Goal: Check status

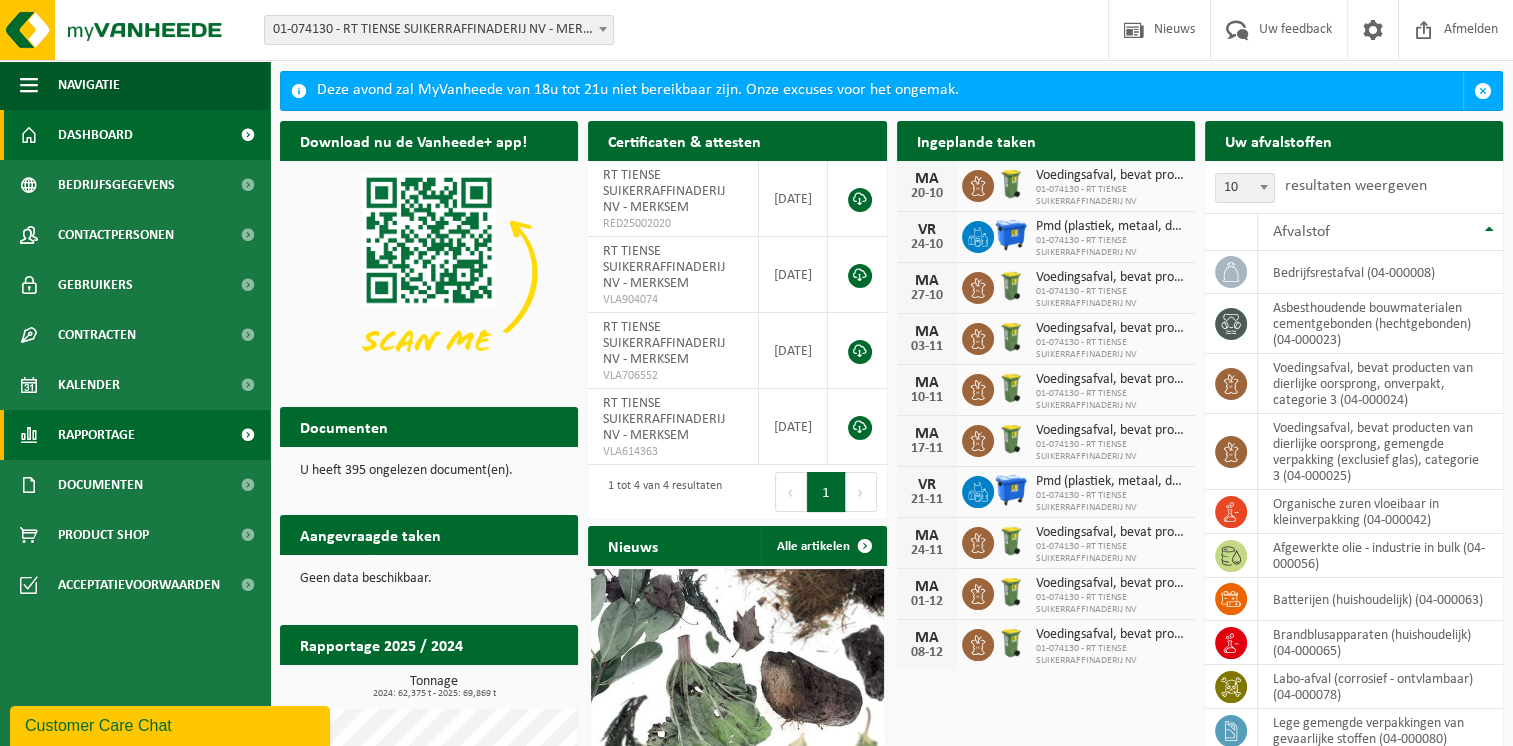
click at [100, 437] on span "Rapportage" at bounding box center [96, 435] width 77 height 50
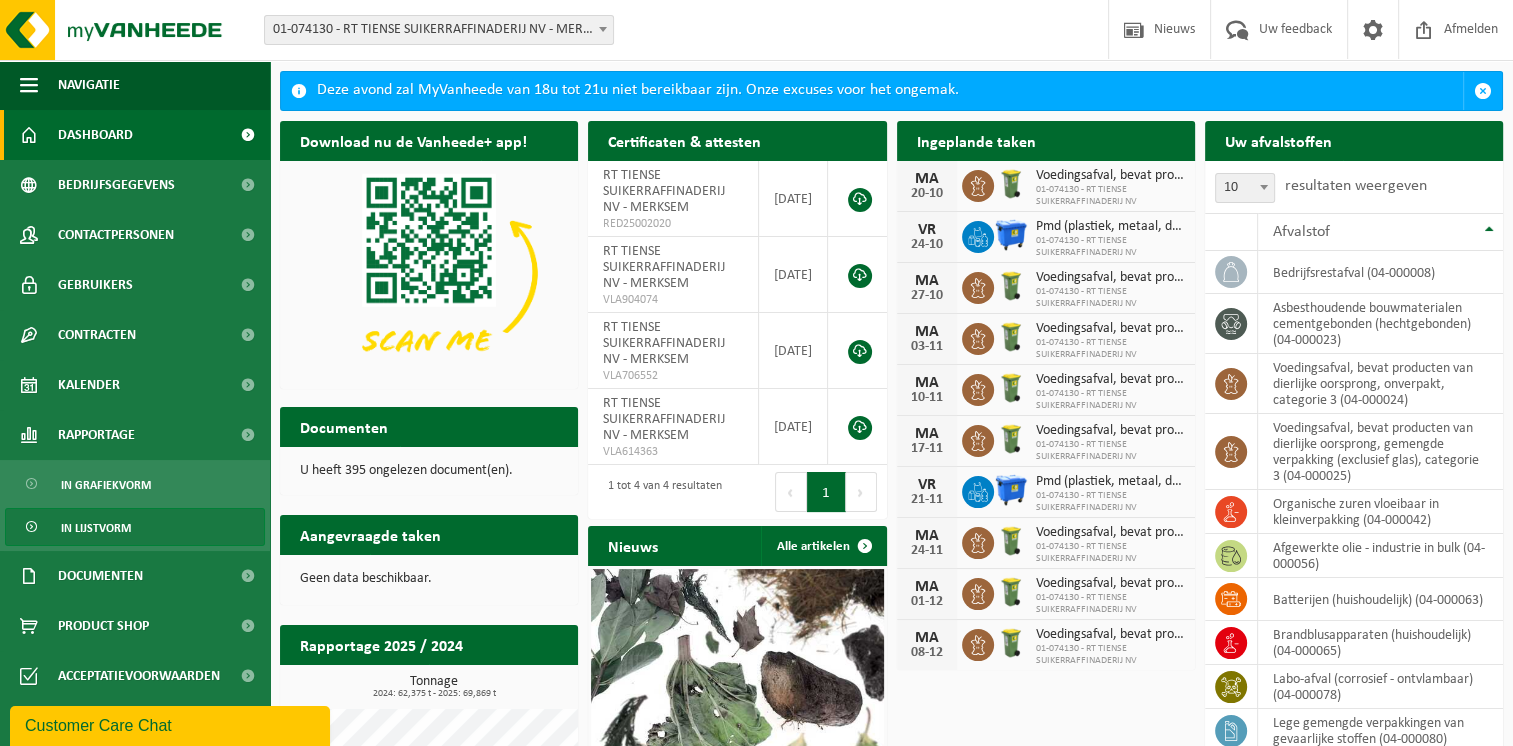
click at [89, 529] on span "In lijstvorm" at bounding box center [96, 528] width 70 height 38
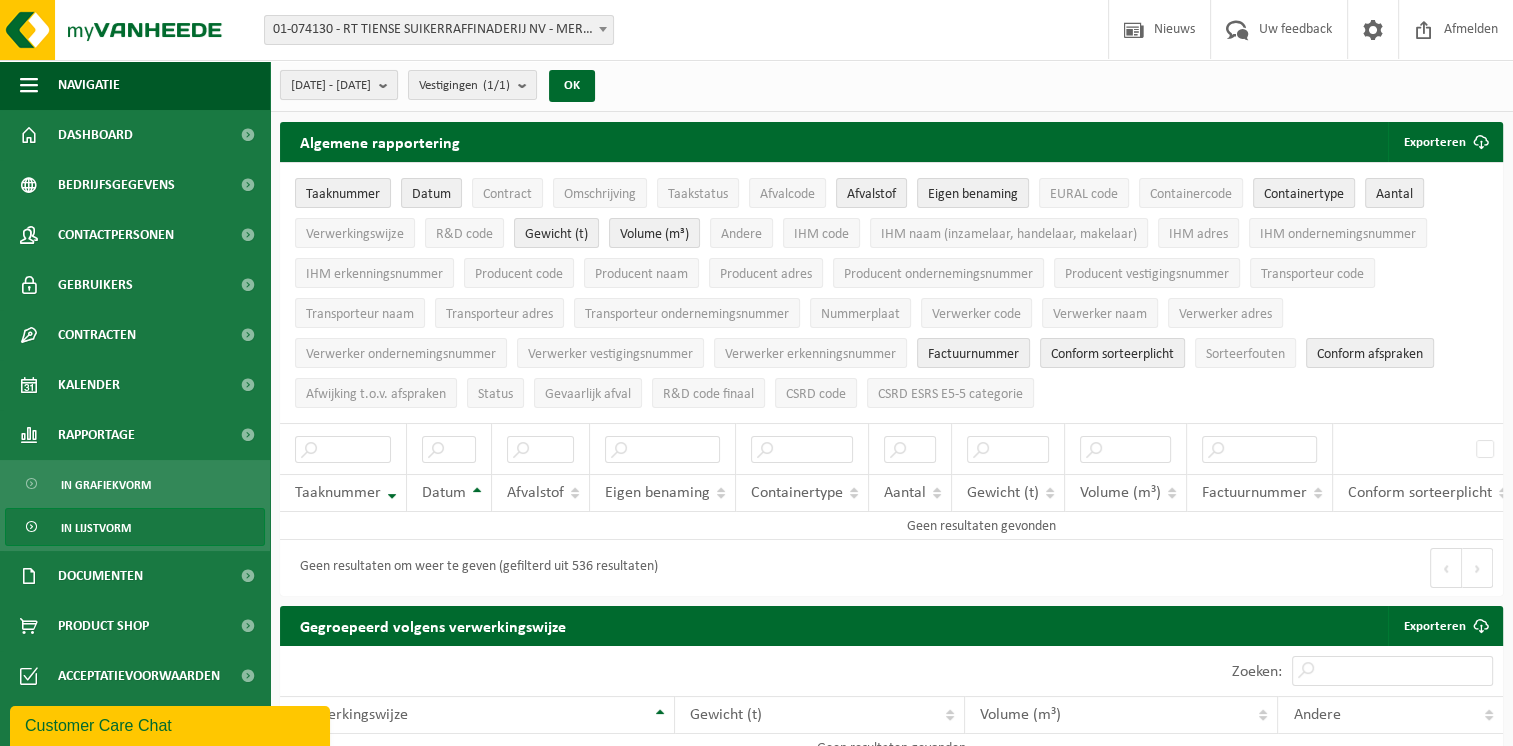
click at [397, 83] on b "submit" at bounding box center [388, 85] width 18 height 28
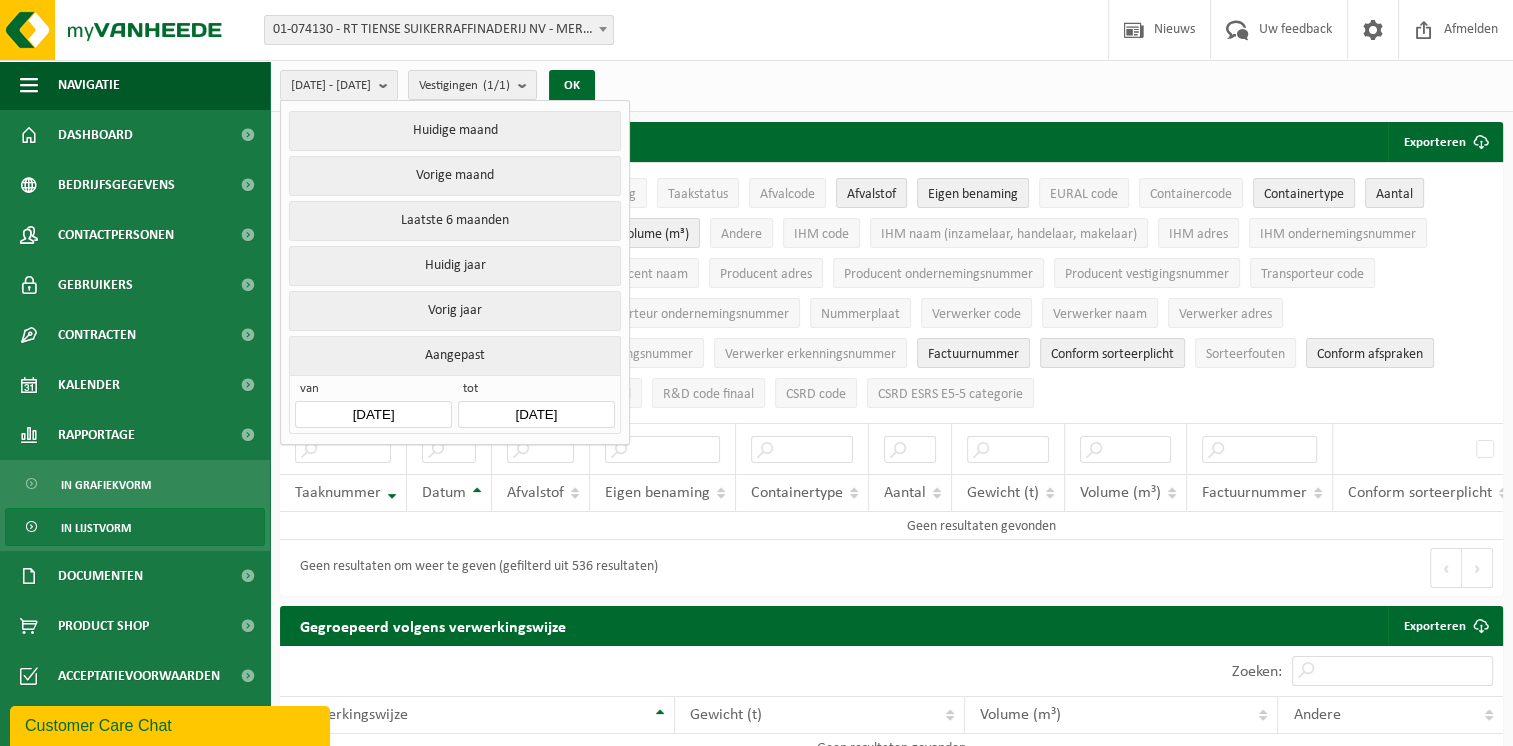
click at [360, 411] on input "[DATE]" at bounding box center [373, 414] width 156 height 27
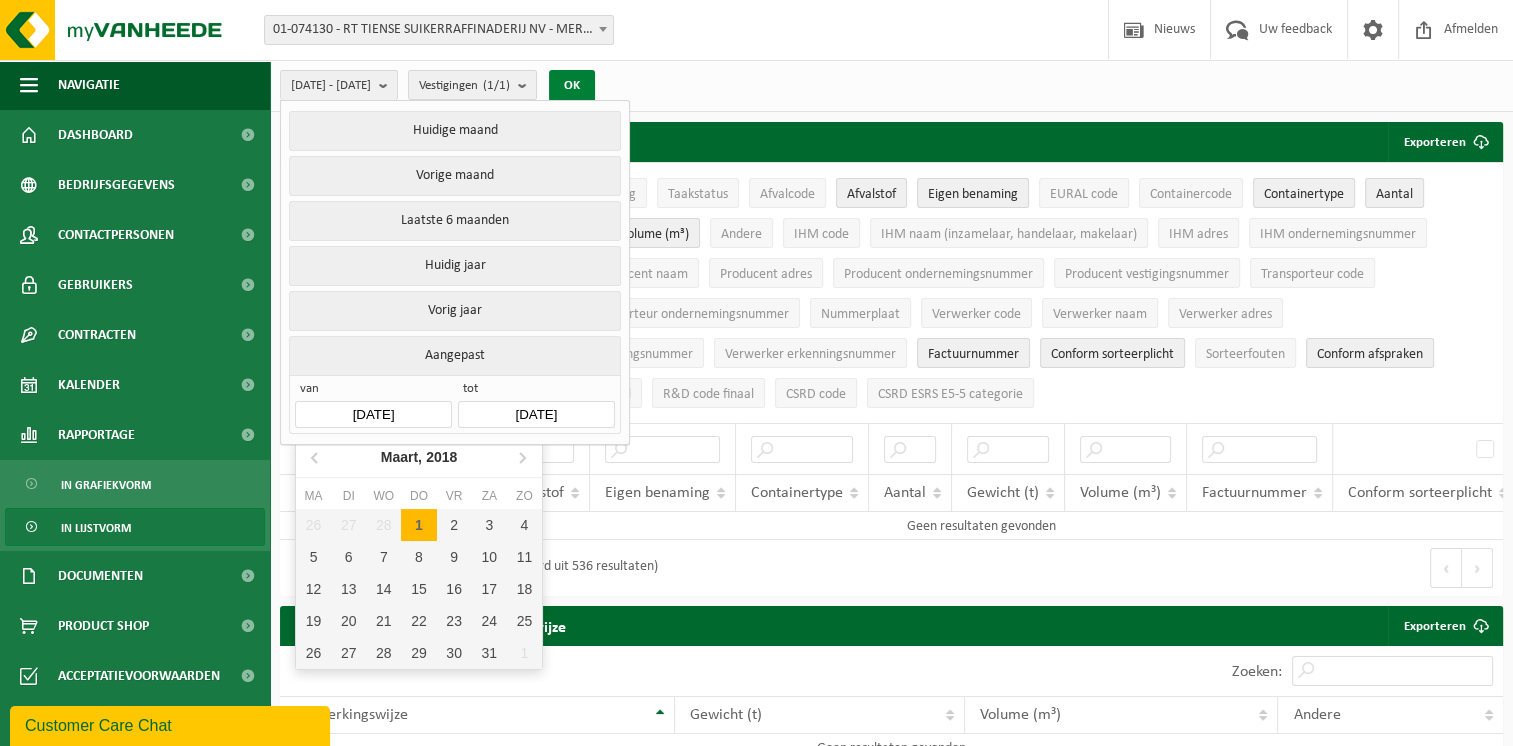
click at [595, 87] on button "OK" at bounding box center [572, 86] width 46 height 32
